Goal: Task Accomplishment & Management: Use online tool/utility

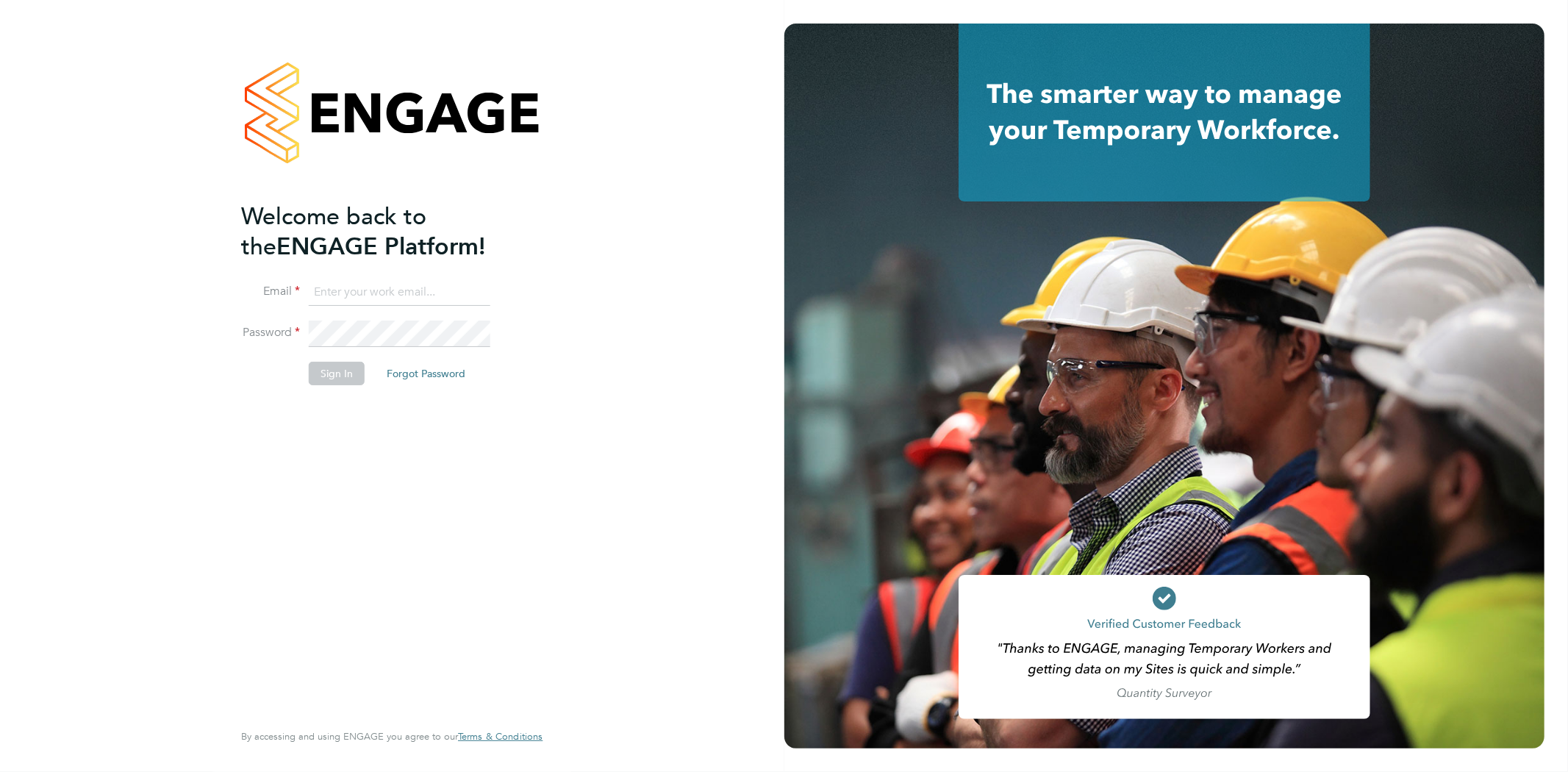
type input "rob@ivyresourcegroup.com"
click at [337, 375] on button "Sign In" at bounding box center [337, 373] width 56 height 24
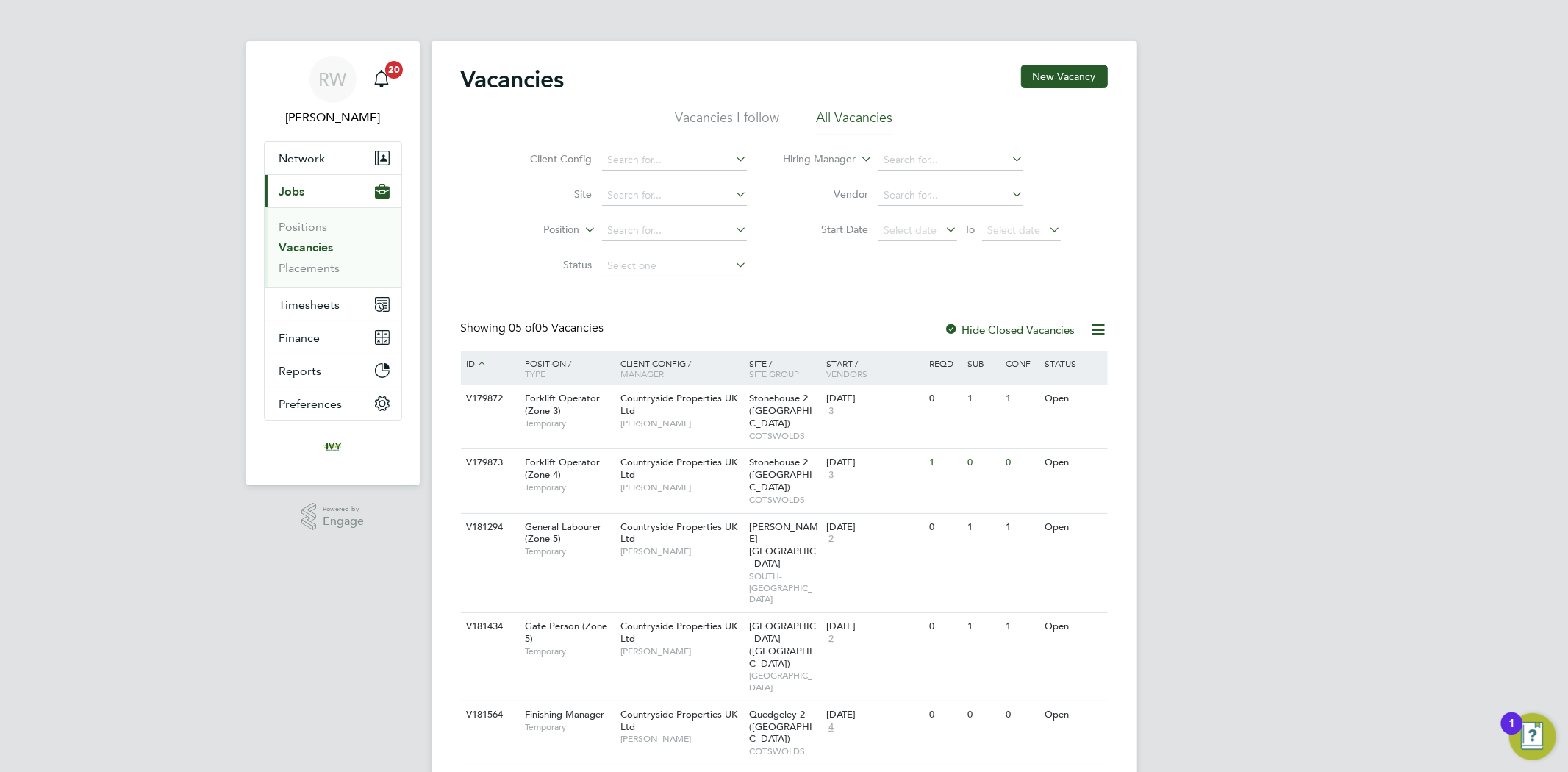
click at [302, 140] on app-nav-user-info "RW [PERSON_NAME] Notifications 20" at bounding box center [334, 91] width 138 height 100
drag, startPoint x: 305, startPoint y: 160, endPoint x: 321, endPoint y: 188, distance: 32.2
click at [306, 160] on span "Network" at bounding box center [302, 158] width 46 height 14
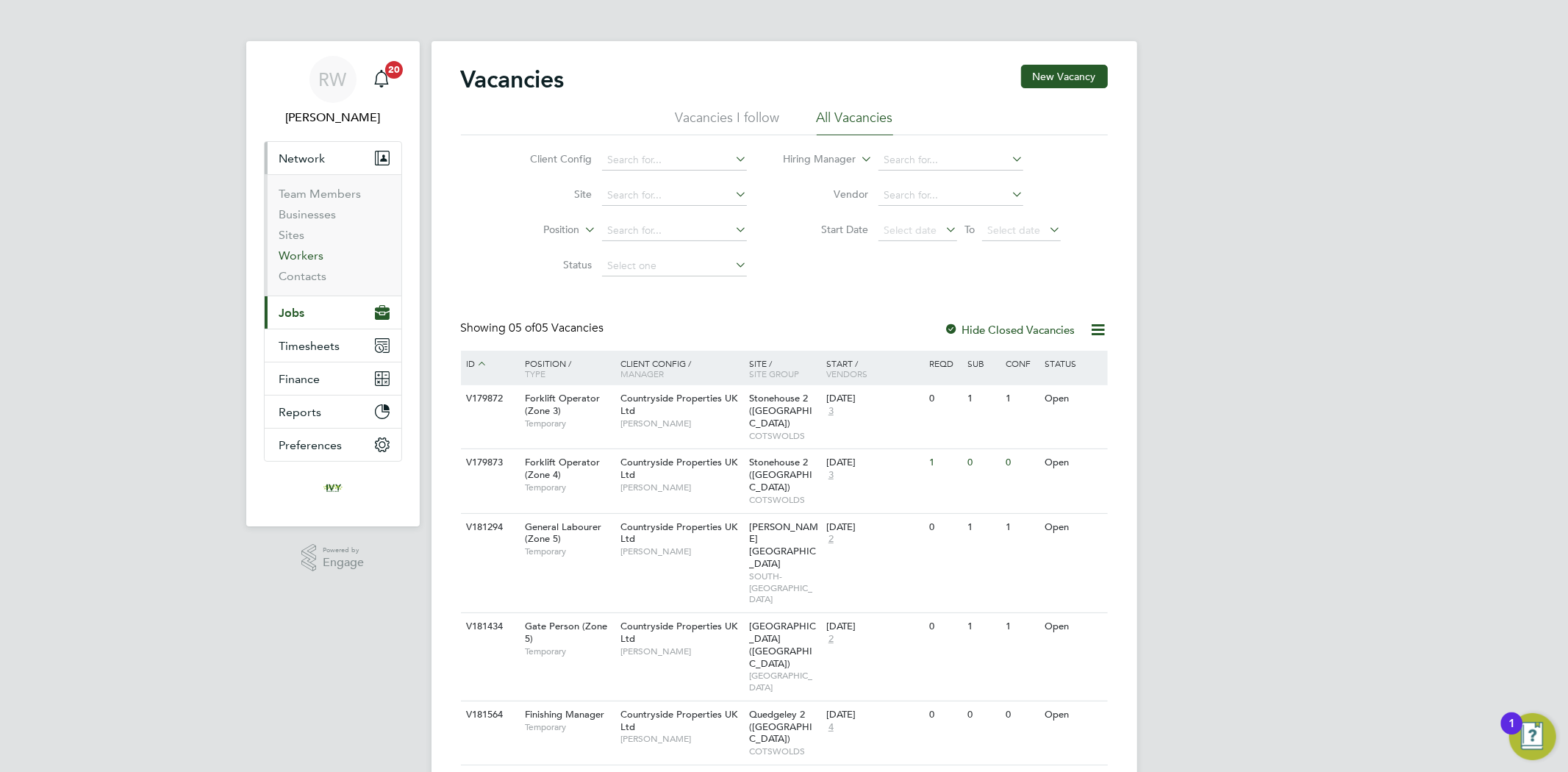
click at [313, 253] on link "Workers" at bounding box center [301, 255] width 45 height 14
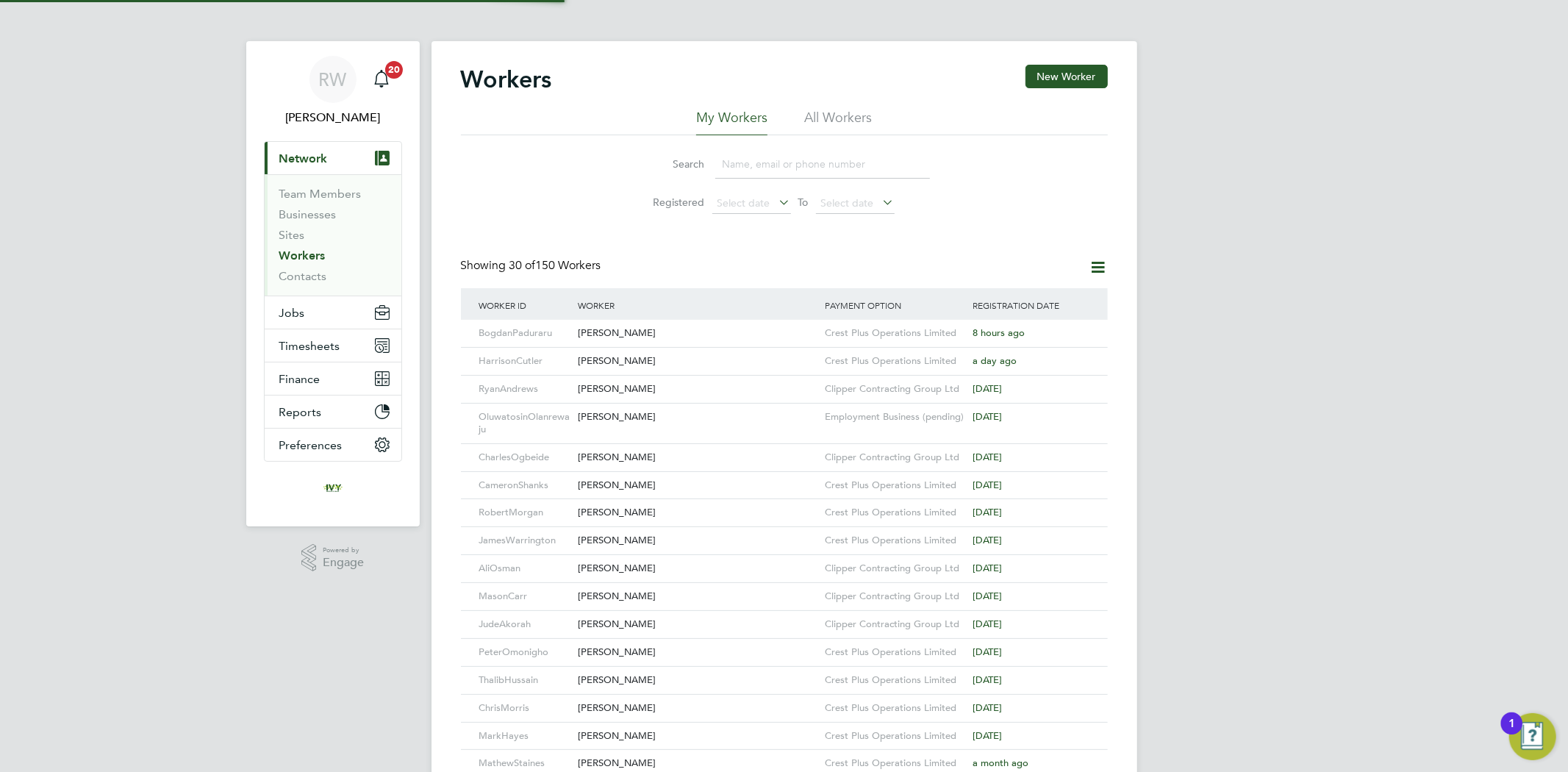
click at [751, 162] on input at bounding box center [822, 165] width 214 height 29
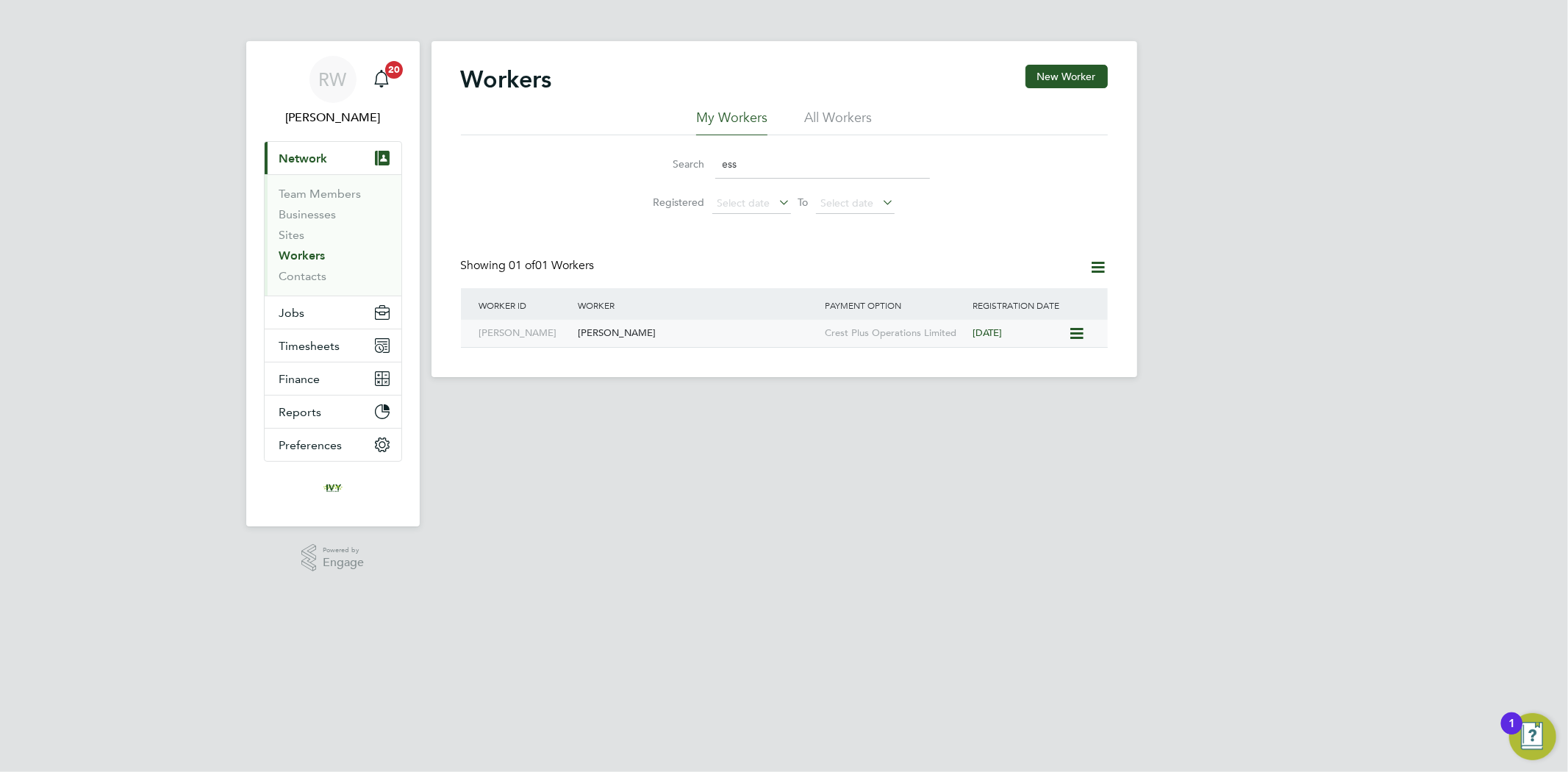
type input "ess"
click at [674, 334] on div "[PERSON_NAME]" at bounding box center [697, 334] width 247 height 27
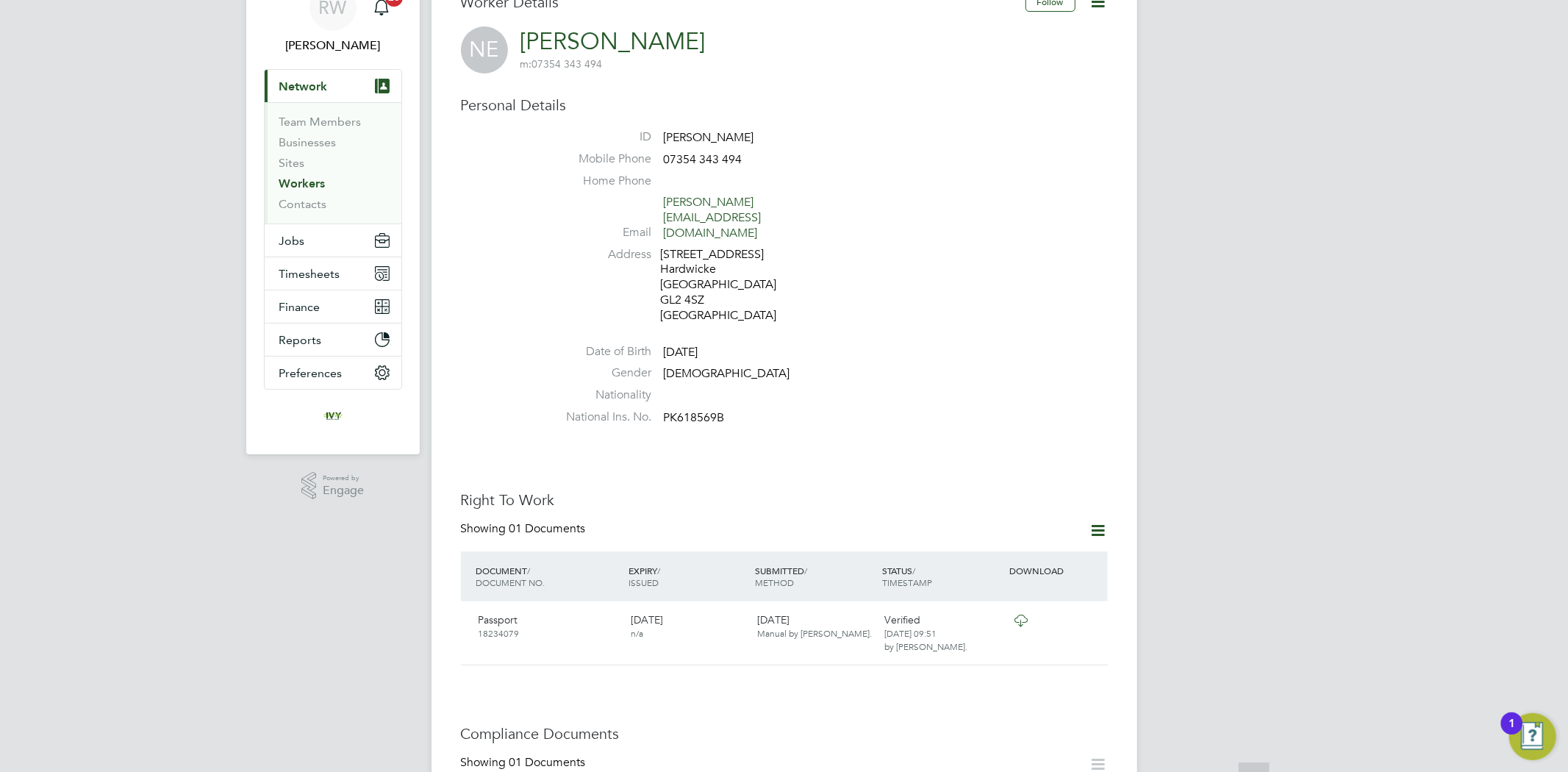
scroll to position [163, 0]
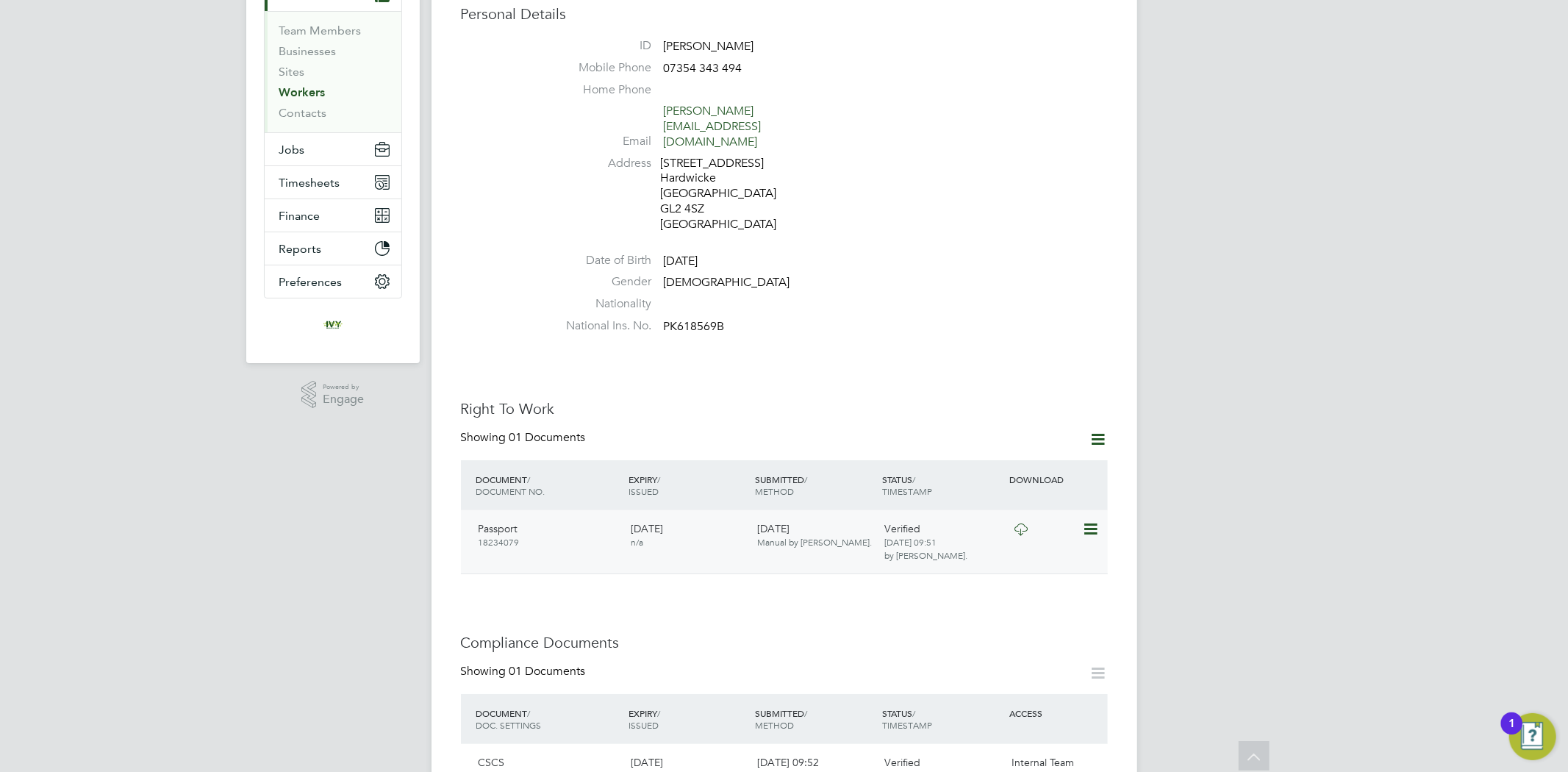
click at [1017, 524] on icon at bounding box center [1021, 530] width 19 height 12
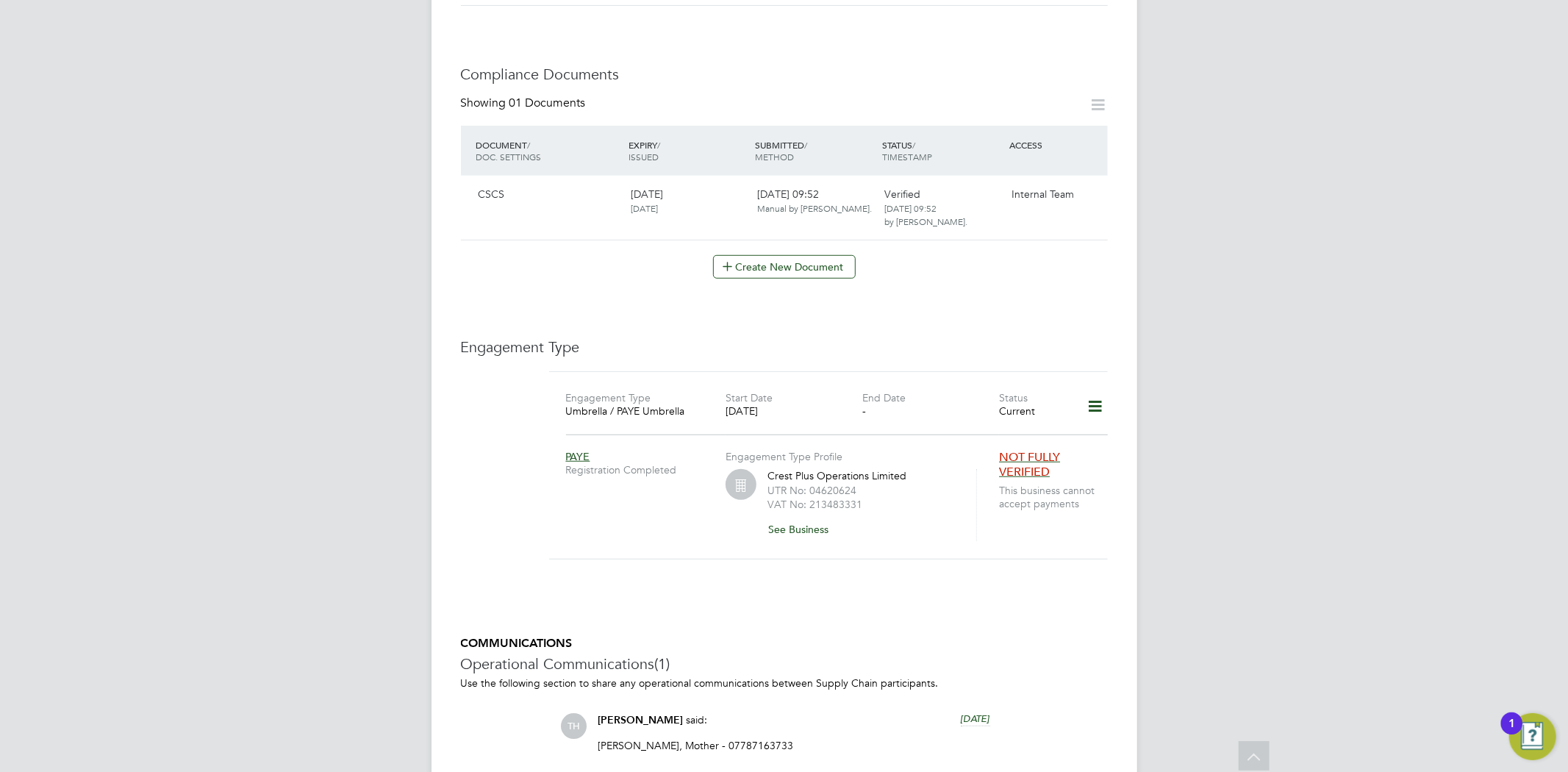
scroll to position [736, 0]
click at [1092, 183] on icon at bounding box center [1089, 192] width 14 height 18
click at [1019, 220] on li "Download Document" at bounding box center [1037, 217] width 117 height 20
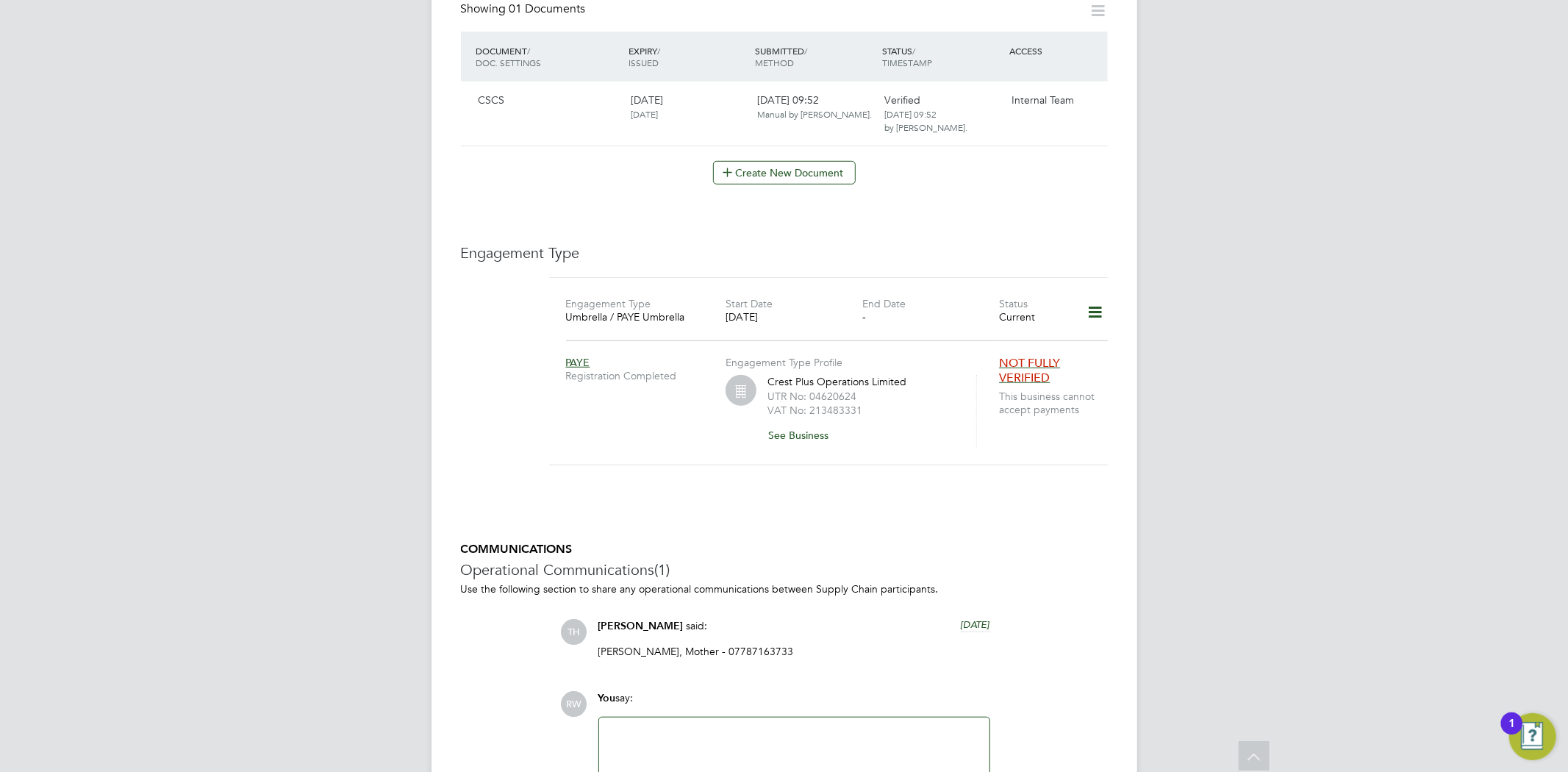
scroll to position [932, 0]
